Goal: Task Accomplishment & Management: Complete application form

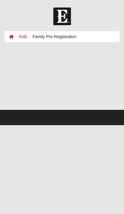
scroll to position [2, 0]
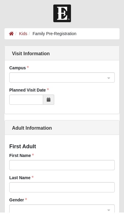
click at [113, 78] on div at bounding box center [62, 79] width 105 height 10
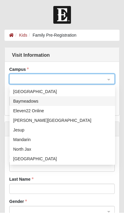
click at [29, 103] on div "Baymeadows" at bounding box center [62, 102] width 99 height 7
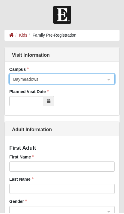
click at [50, 104] on span at bounding box center [48, 103] width 11 height 10
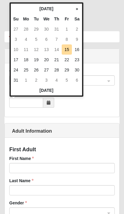
click at [18, 61] on td "17" at bounding box center [16, 60] width 10 height 10
type input "08/17/2025"
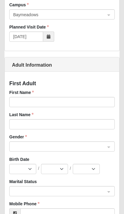
scroll to position [66, 0]
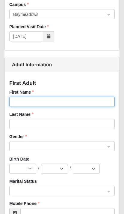
click at [55, 104] on input "First Name" at bounding box center [62, 102] width 106 height 10
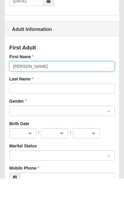
type input "Amanda"
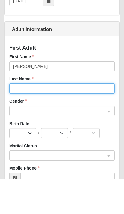
click at [60, 119] on input "Last Name" at bounding box center [62, 124] width 106 height 10
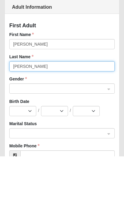
type input "Taylor"
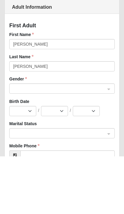
click at [107, 142] on input "search" at bounding box center [60, 146] width 94 height 9
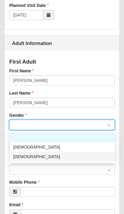
click at [30, 161] on div "Female" at bounding box center [63, 157] width 106 height 10
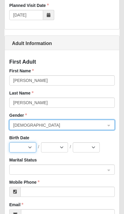
click at [32, 151] on select "Jan Feb Mar Apr May Jun Jul Aug Sep Oct Nov Dec" at bounding box center [22, 147] width 27 height 10
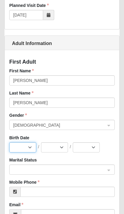
select select "5"
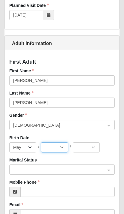
click at [63, 149] on select "1 2 3 4 5 6 7 8 9 10 11 12 13 14 15 16 17 18 19 20 21 22 23 24 25 26 27 28 29 3…" at bounding box center [54, 147] width 27 height 10
select select "26"
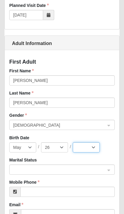
click at [96, 149] on select "2025 2024 2023 2022 2021 2020 2019 2018 2017 2016 2015 2014 2013 2012 2011 2010…" at bounding box center [86, 147] width 27 height 10
select select "1991"
click at [58, 171] on span at bounding box center [59, 170] width 93 height 7
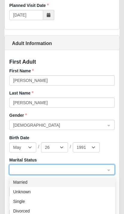
click at [23, 203] on div "Single" at bounding box center [62, 201] width 99 height 7
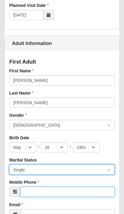
click at [72, 191] on input "Mobile Phone" at bounding box center [67, 192] width 95 height 10
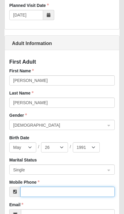
scroll to position [96, 0]
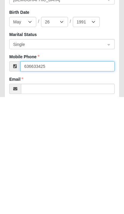
type input "(636) 633-4252"
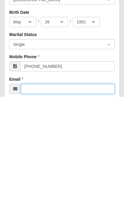
click at [80, 201] on input "Email" at bounding box center [68, 206] width 94 height 10
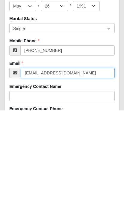
type input "amandataylor703@gmail.com"
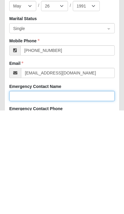
click at [72, 195] on input "Emergency Contact Name" at bounding box center [62, 200] width 106 height 10
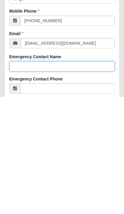
type input "Shari VanSlooten"
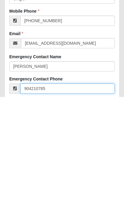
type input "(904) 210-7853"
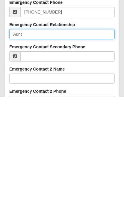
scroll to position [220, 0]
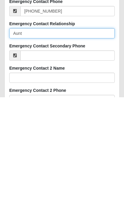
type input "Aunt"
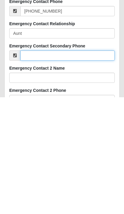
click at [62, 167] on input "Emergency Contact Secondary Phone" at bounding box center [67, 172] width 95 height 10
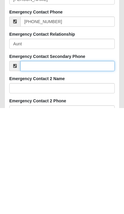
click at [52, 167] on input "Emergency Contact Secondary Phone" at bounding box center [67, 172] width 95 height 10
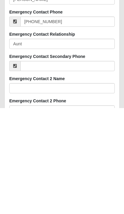
click at [17, 167] on span at bounding box center [14, 172] width 11 height 10
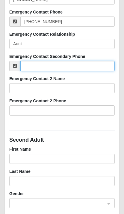
click at [51, 68] on input "Emergency Contact Secondary Phone" at bounding box center [67, 66] width 95 height 10
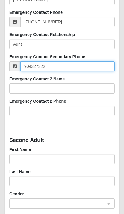
type input "(904) 327-3223"
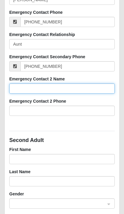
click at [76, 92] on input "Emergency Contact 2 Name" at bounding box center [62, 89] width 106 height 10
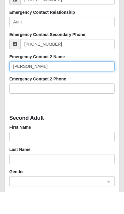
type input "Kevin VanSlooten"
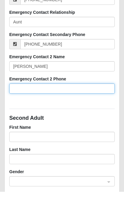
click at [75, 106] on input "Emergency Contact 2 Phone" at bounding box center [62, 111] width 106 height 10
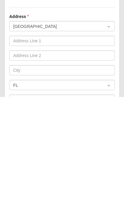
scroll to position [637, 0]
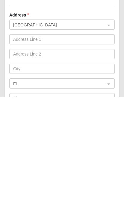
type input "9043273223"
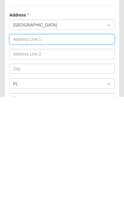
click at [64, 151] on input "text" at bounding box center [62, 156] width 106 height 10
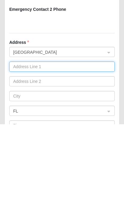
type input "14436 Pond Pl Dr"
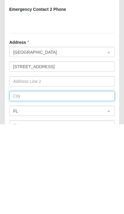
type input "Jacksonville"
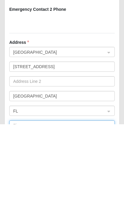
type input "32223"
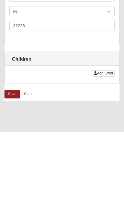
click at [105, 153] on span "Add Child" at bounding box center [105, 155] width 16 height 4
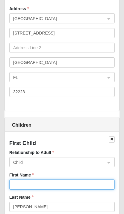
click at [74, 186] on input "First Name" at bounding box center [62, 185] width 106 height 10
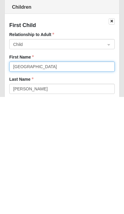
type input "Camden"
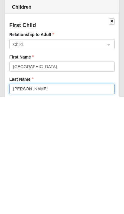
click at [70, 201] on input "Taylor" at bounding box center [62, 206] width 106 height 10
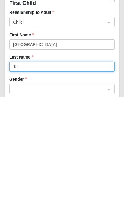
type input "T"
type input "Wensel"
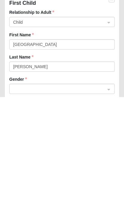
click at [107, 201] on input "search" at bounding box center [60, 205] width 94 height 9
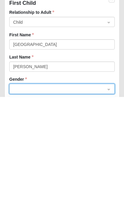
scroll to position [864, 0]
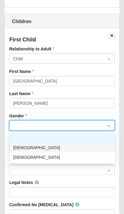
click at [28, 149] on div "Male" at bounding box center [62, 148] width 99 height 7
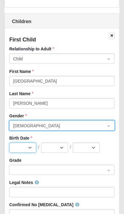
click at [30, 149] on select "Jan Feb Mar Apr May Jun Jul Aug Sep Oct Nov Dec" at bounding box center [22, 148] width 27 height 10
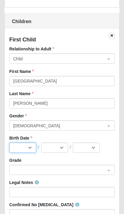
select select "11"
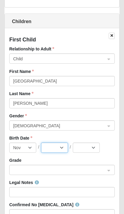
click at [63, 149] on select "1 2 3 4 5 6 7 8 9 10 11 12 13 14 15 16 17 18 19 20 21 22 23 24 25 26 27 28 29 30" at bounding box center [54, 148] width 27 height 10
select select "24"
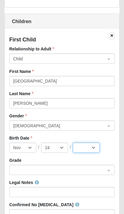
click at [96, 148] on select "2025 2024 2023 2022 2021 2020 2019 2018 2017 2016 2015 2014 2013 2012 2011 2010…" at bounding box center [86, 148] width 27 height 10
select select "2019"
click at [111, 171] on div at bounding box center [62, 170] width 105 height 10
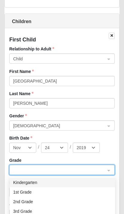
click at [52, 185] on div "Kindergarten" at bounding box center [62, 182] width 99 height 7
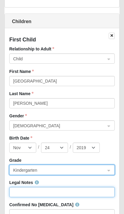
click at [69, 192] on input "Legal Notes" at bounding box center [62, 192] width 106 height 10
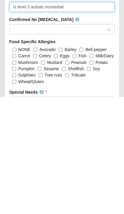
scroll to position [932, 0]
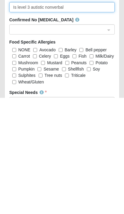
type input "Is level 3 autistic nonverbal"
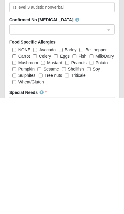
click at [106, 214] on input "search" at bounding box center [60, 218] width 94 height 9
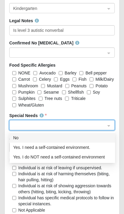
click at [113, 101] on div "NONE Avocado Barley Bell pepper Carrot Celery Eggs Fish Milk/Dairy Mushroom Mus…" at bounding box center [62, 89] width 106 height 38
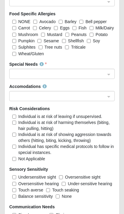
scroll to position [1086, 0]
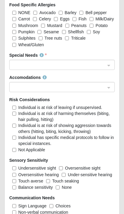
click at [16, 108] on input "Individual is at risk of leaving if unsupervised." at bounding box center [14, 108] width 4 height 4
checkbox input "true"
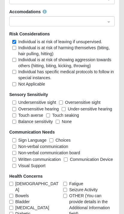
scroll to position [1153, 0]
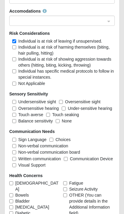
click at [16, 116] on input "Touch averse" at bounding box center [14, 115] width 4 height 4
checkbox input "true"
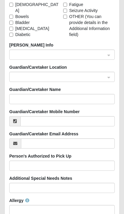
scroll to position [1334, 0]
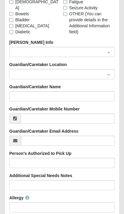
click at [106, 74] on input "search" at bounding box center [60, 73] width 94 height 9
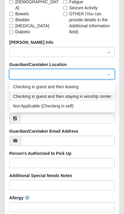
click at [85, 98] on div "Checking in guest and then staying in worship center" at bounding box center [62, 96] width 99 height 7
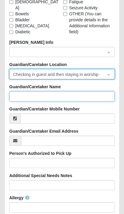
click at [77, 98] on input "Guardian/Caretaker Name" at bounding box center [62, 96] width 106 height 10
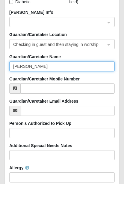
type input "Amanda Taylor"
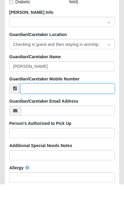
click at [83, 114] on input "Guardian/Caretaker Mobile Number" at bounding box center [67, 119] width 95 height 10
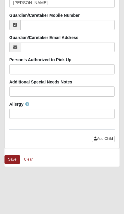
scroll to position [1427, 0]
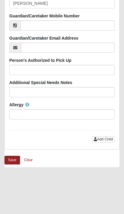
click at [103, 139] on span "Add Child" at bounding box center [105, 139] width 16 height 4
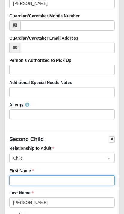
click at [63, 181] on input "First Name" at bounding box center [62, 181] width 106 height 10
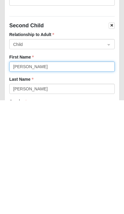
type input "Grayson"
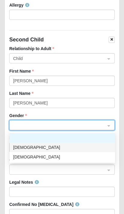
click at [21, 148] on div "Male" at bounding box center [62, 147] width 99 height 7
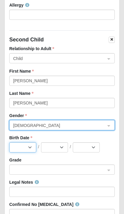
click at [31, 149] on select "Jan Feb Mar Apr May Jun Jul Aug Sep Oct Nov Dec" at bounding box center [22, 147] width 27 height 10
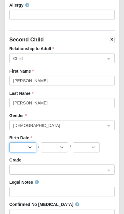
select select "8"
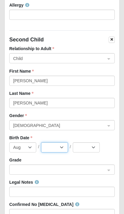
click at [65, 150] on select "1 2 3 4 5 6 7 8 9 10 11 12 13 14 15 16 17 18 19 20 21 22 23 24 25 26 27 28 29 3…" at bounding box center [54, 147] width 27 height 10
select select "3"
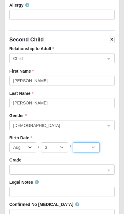
click at [95, 148] on select "2025 2024 2023 2022 2021 2020 2019 2018 2017 2016 2015 2014 2013 2012 2011 2010…" at bounding box center [86, 147] width 27 height 10
select select "2022"
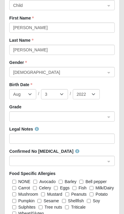
scroll to position [1580, 0]
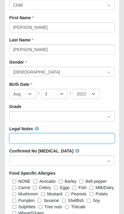
click at [63, 140] on input "Legal Notes" at bounding box center [62, 138] width 106 height 10
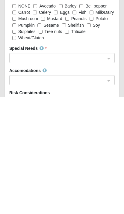
scroll to position [1639, 0]
type input "DiGeorge syndrome/TOF"
click at [106, 170] on input "search" at bounding box center [60, 174] width 94 height 9
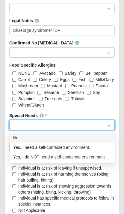
click at [64, 139] on div "No" at bounding box center [62, 138] width 99 height 7
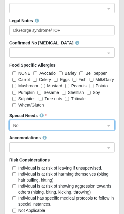
click at [106, 144] on input "search" at bounding box center [60, 147] width 94 height 9
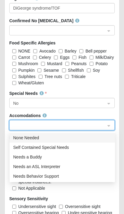
click at [46, 178] on div "Needs Behavior Support" at bounding box center [62, 176] width 99 height 7
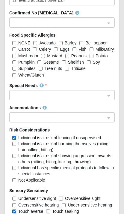
scroll to position [1050, 0]
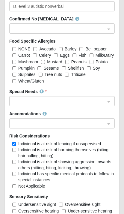
click at [107, 98] on input "search" at bounding box center [60, 100] width 94 height 9
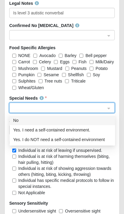
click at [21, 120] on div "No" at bounding box center [62, 120] width 99 height 7
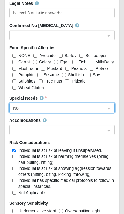
click at [107, 129] on input "search" at bounding box center [60, 129] width 94 height 9
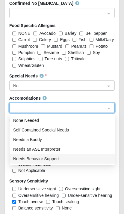
click at [48, 161] on div "Needs Behavior Support" at bounding box center [62, 159] width 99 height 7
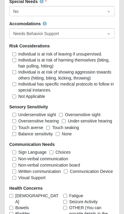
scroll to position [1803, 0]
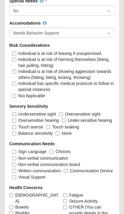
click at [16, 53] on input "Individual is at risk of leaving if unsupervised." at bounding box center [14, 54] width 4 height 4
checkbox input "true"
click at [15, 84] on input "Individual has specific medical protocols to follow in special instances." at bounding box center [14, 84] width 4 height 4
checkbox input "true"
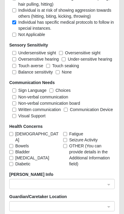
scroll to position [1866, 0]
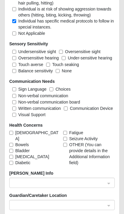
click at [66, 143] on input "OTHER (You can provide details in the Additional Information field)" at bounding box center [65, 145] width 4 height 4
checkbox input "true"
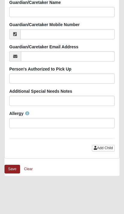
scroll to position [2088, 0]
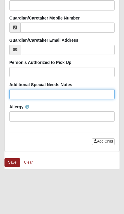
click at [89, 93] on input "Additional Special Needs Notes" at bounding box center [62, 94] width 106 height 10
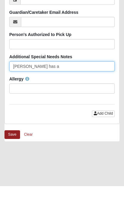
type input "Grayson"
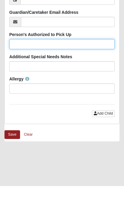
click at [77, 67] on input "Person's Authorized to Pick Up" at bounding box center [62, 72] width 106 height 10
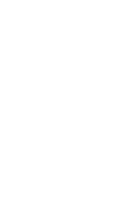
scroll to position [1414, 0]
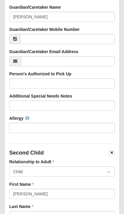
type input "Amanda Taylor, Shari VanSlooten"
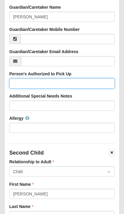
click at [86, 84] on input "Person's Authorized to Pick Up" at bounding box center [62, 83] width 106 height 10
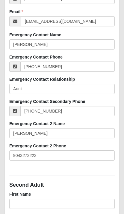
scroll to position [281, 0]
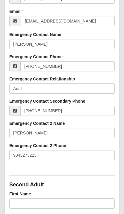
type input "Amanda Taylor, Shari VanSlooten"
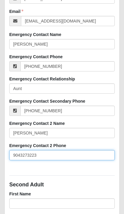
click at [48, 156] on input "9043273223" at bounding box center [62, 155] width 106 height 10
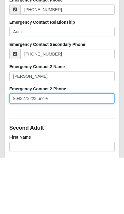
click at [20, 150] on input "9043273223 uncle" at bounding box center [62, 155] width 106 height 10
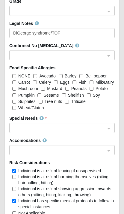
scroll to position [1695, 0]
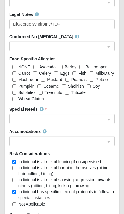
type input "9043273223 uncle"
click at [98, 115] on input "search" at bounding box center [60, 118] width 94 height 9
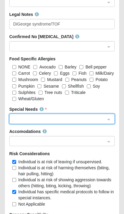
scroll to position [1695, 0]
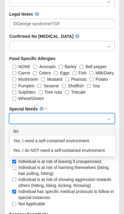
click at [107, 120] on input "search" at bounding box center [60, 118] width 94 height 9
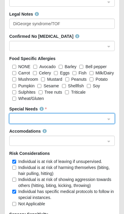
click at [102, 136] on input "search" at bounding box center [60, 140] width 94 height 9
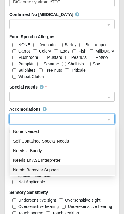
scroll to position [1717, 0]
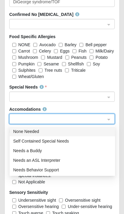
click at [20, 132] on div "None Needed" at bounding box center [62, 131] width 99 height 7
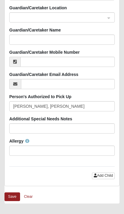
scroll to position [2054, 0]
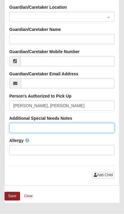
click at [85, 127] on input "Additional Special Needs Notes" at bounding box center [62, 128] width 106 height 10
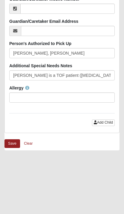
scroll to position [2107, 0]
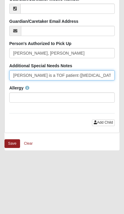
click at [105, 75] on input "Grayson is a TOF patient (heart condition and) should never be in a inverted pl…" at bounding box center [62, 75] width 106 height 10
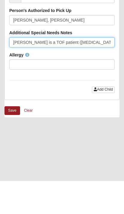
type input "Grayson is a TOF patient (heart condition and) should never be in a inverted pl…"
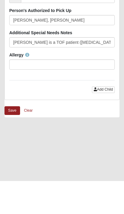
click at [12, 139] on button "Save" at bounding box center [13, 143] width 16 height 9
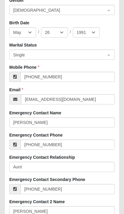
scroll to position [243, 0]
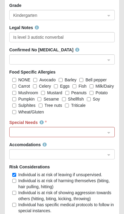
click at [106, 132] on input "search" at bounding box center [60, 131] width 94 height 9
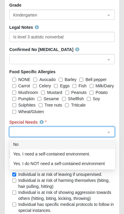
click at [73, 157] on div "Yes. I need a self-contained environment." at bounding box center [62, 154] width 99 height 7
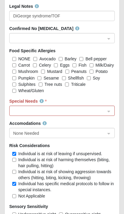
click at [106, 108] on input "search" at bounding box center [60, 110] width 94 height 9
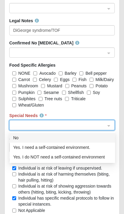
click at [77, 150] on div "Yes. I need a self-contained environment." at bounding box center [62, 147] width 99 height 7
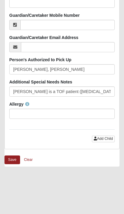
scroll to position [2127, 0]
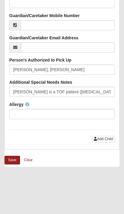
click at [14, 161] on button "Save" at bounding box center [13, 160] width 16 height 9
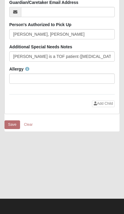
scroll to position [2090, 0]
